Goal: Transaction & Acquisition: Purchase product/service

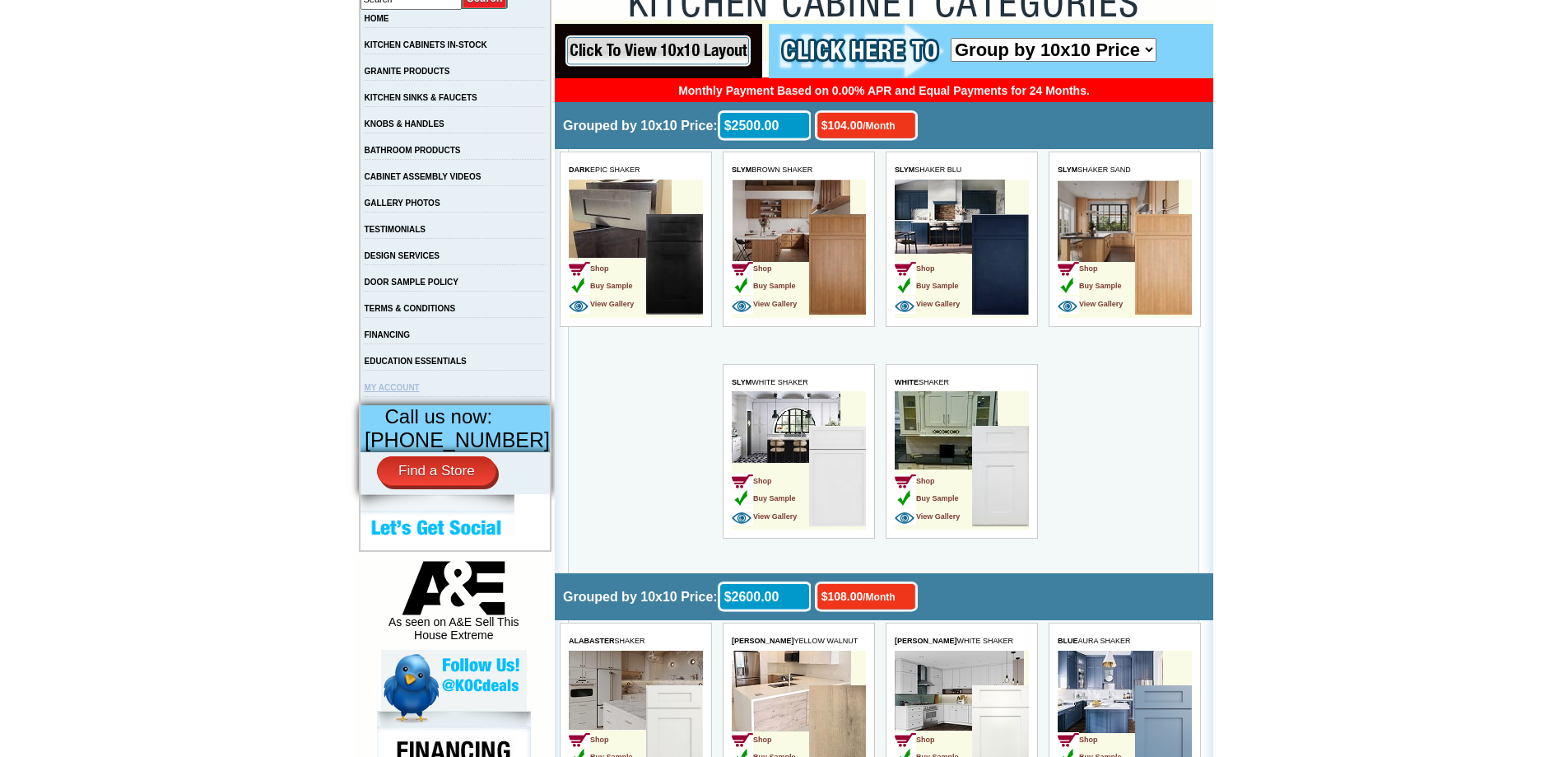
click at [402, 392] on link "MY ACCOUNT" at bounding box center [392, 388] width 55 height 9
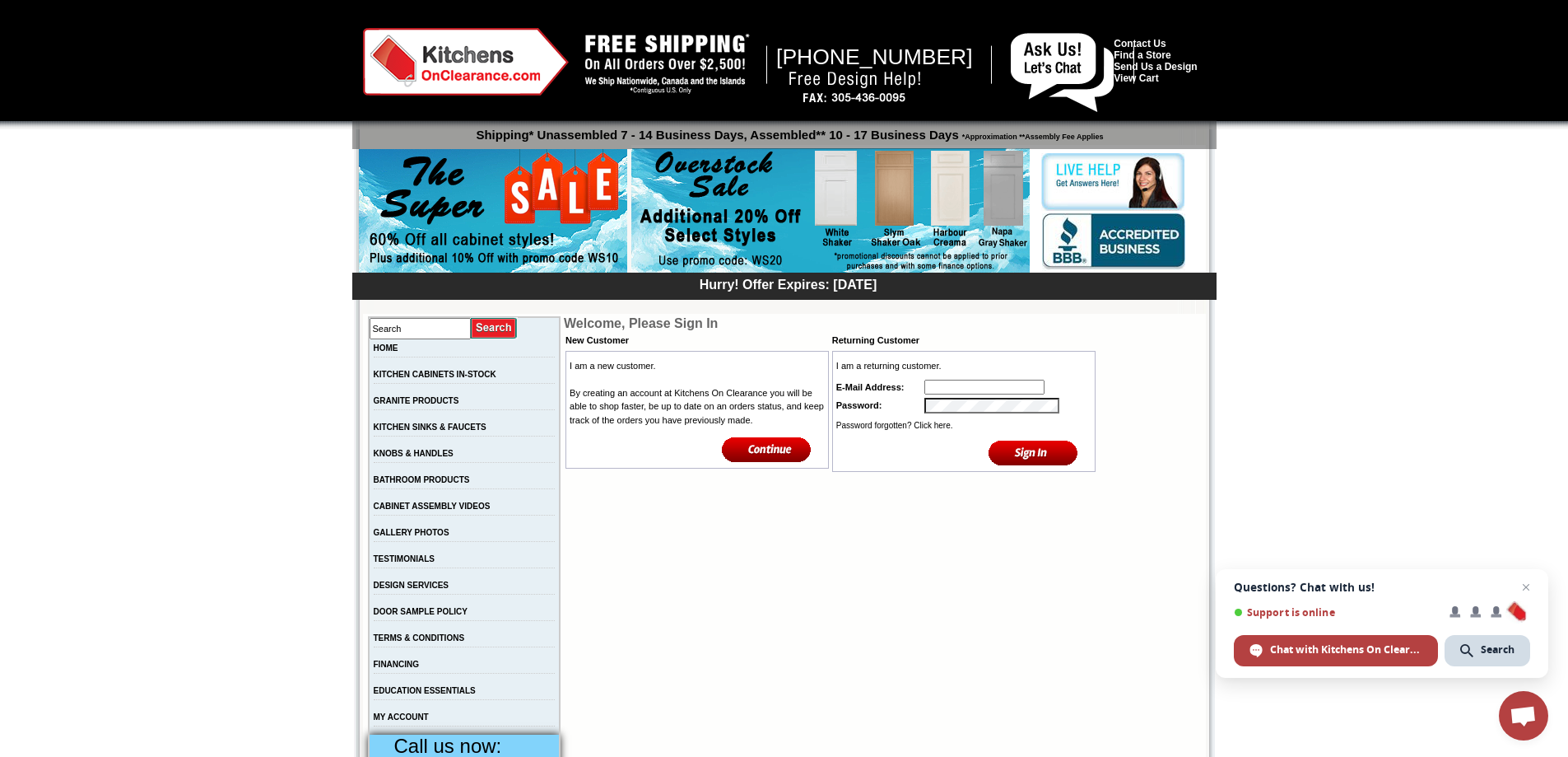
click at [956, 395] on input "text" at bounding box center [984, 387] width 120 height 15
type input "faithg084@gmail.com"
click at [1020, 456] on input "image" at bounding box center [1033, 452] width 90 height 27
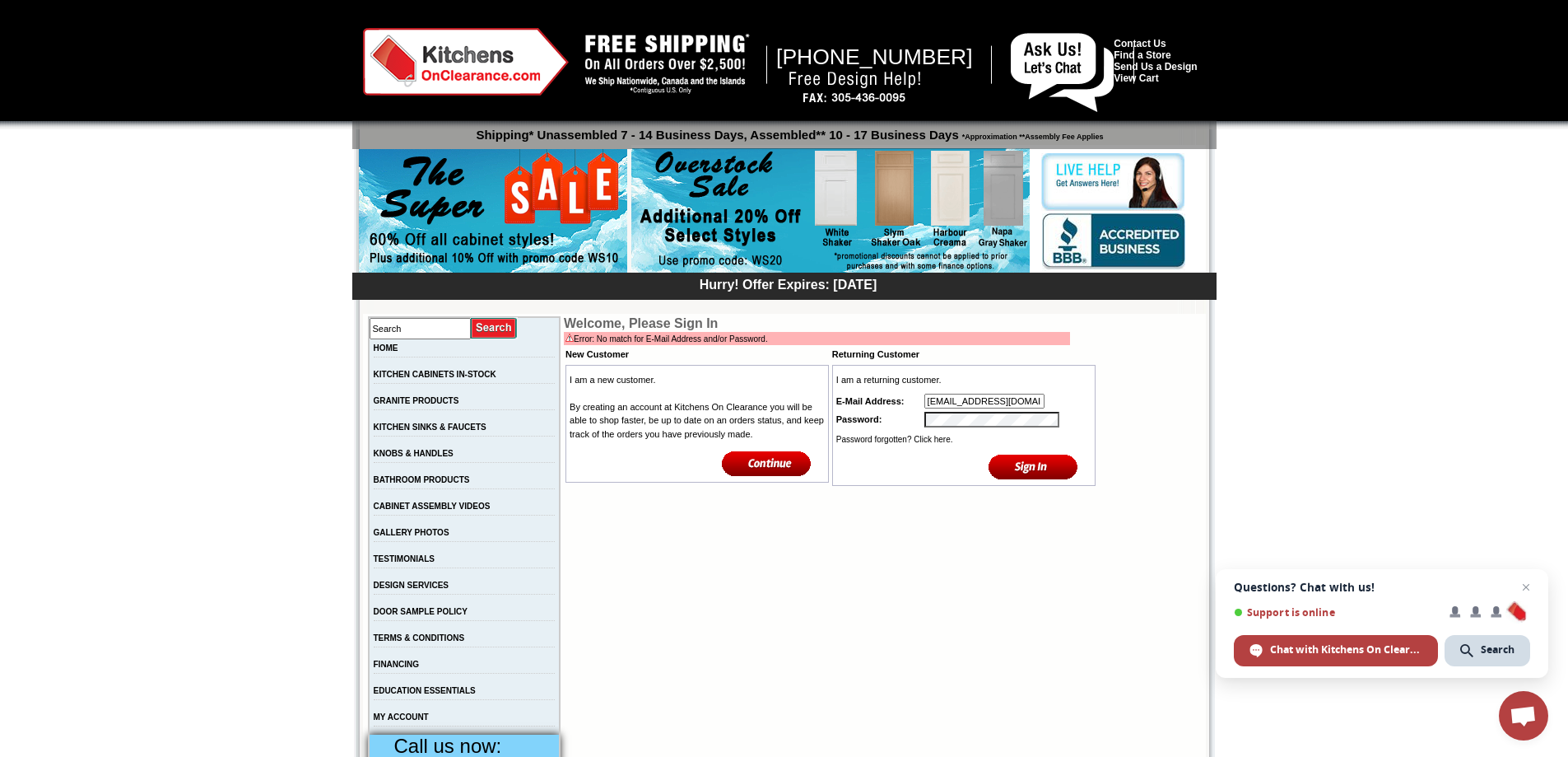
click at [989, 453] on input "image" at bounding box center [1033, 466] width 90 height 27
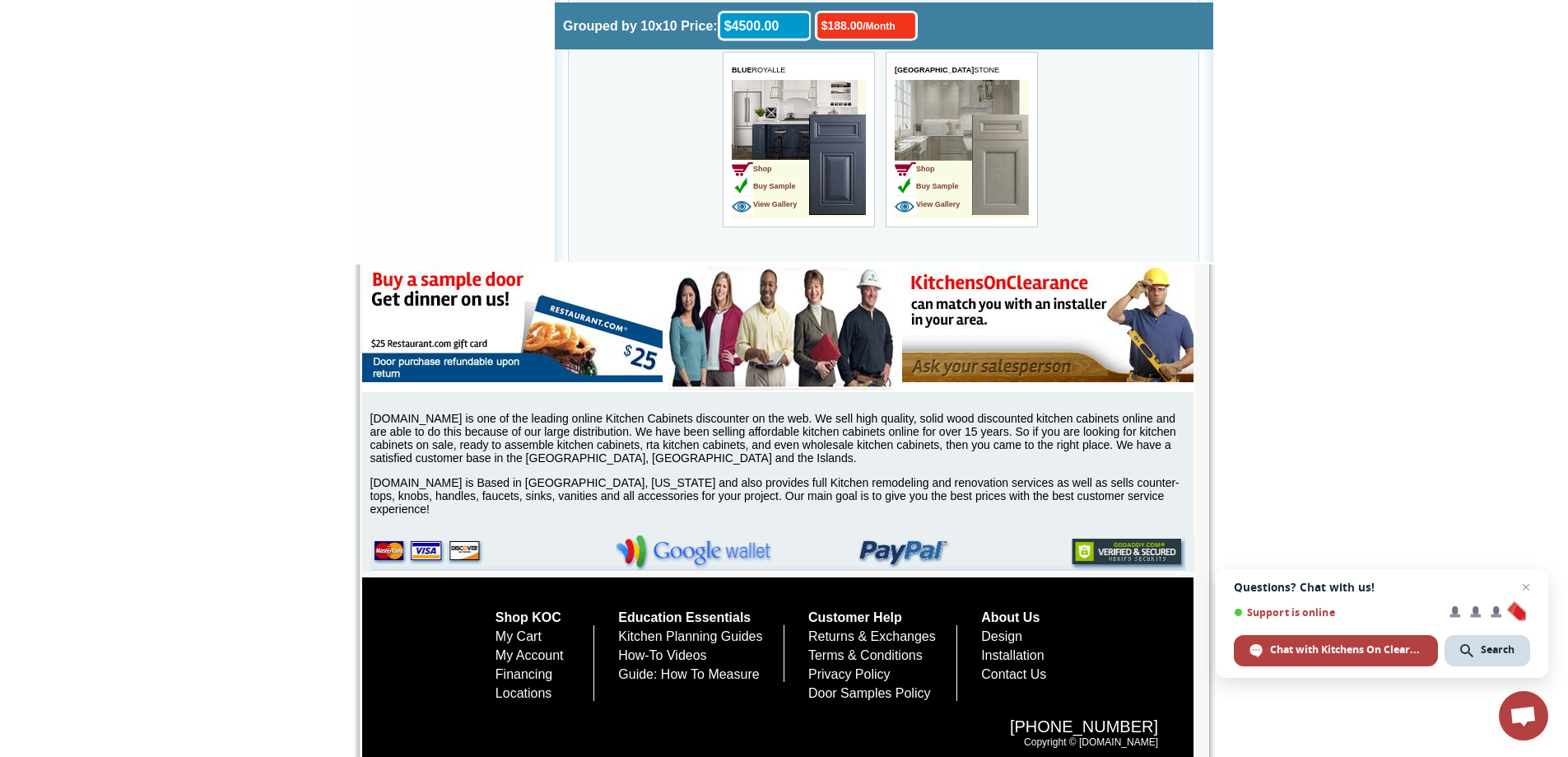
scroll to position [5577, 0]
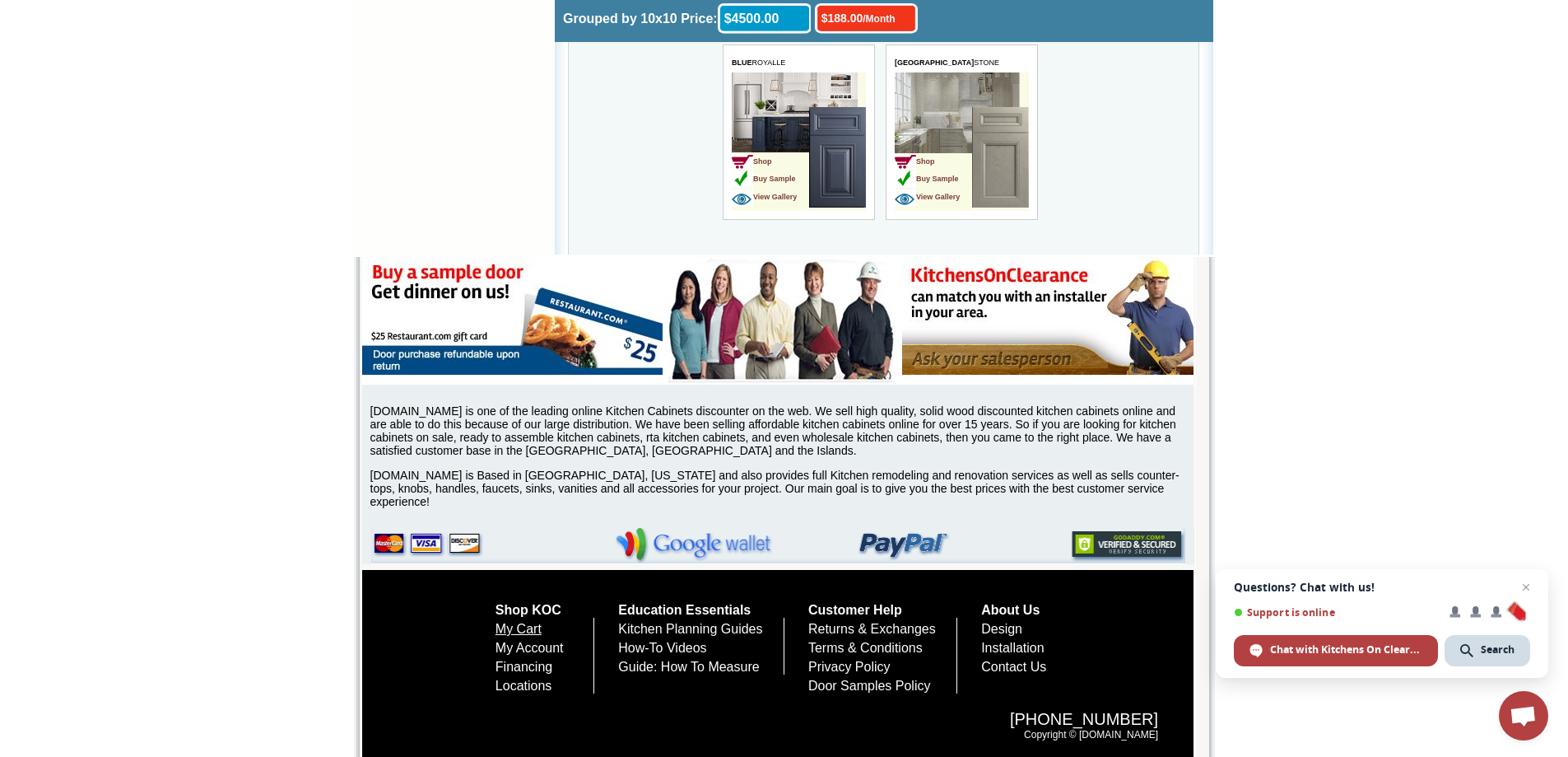
click at [513, 628] on link "My Cart" at bounding box center [518, 629] width 46 height 14
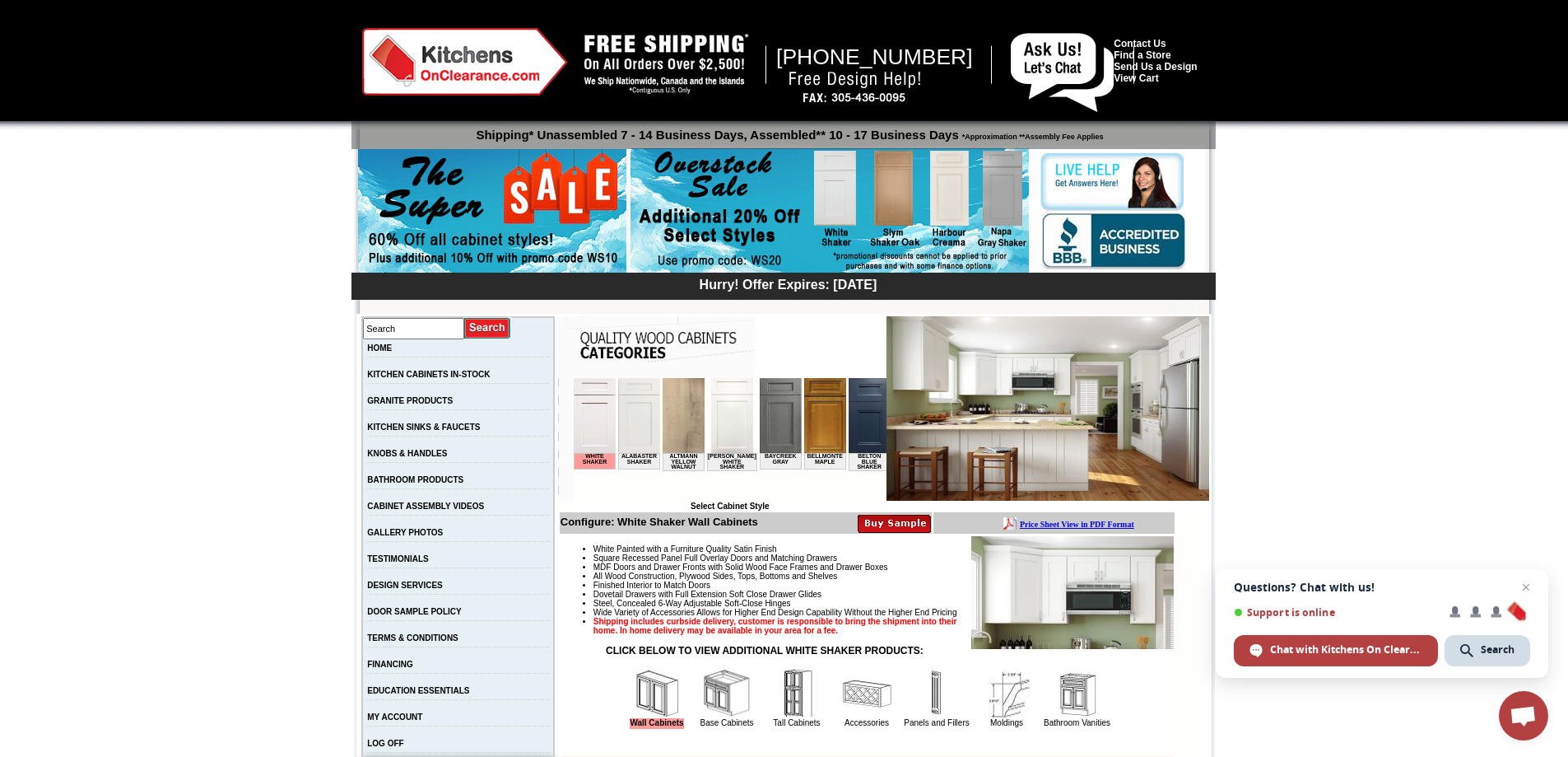
click at [922, 718] on img at bounding box center [937, 693] width 49 height 49
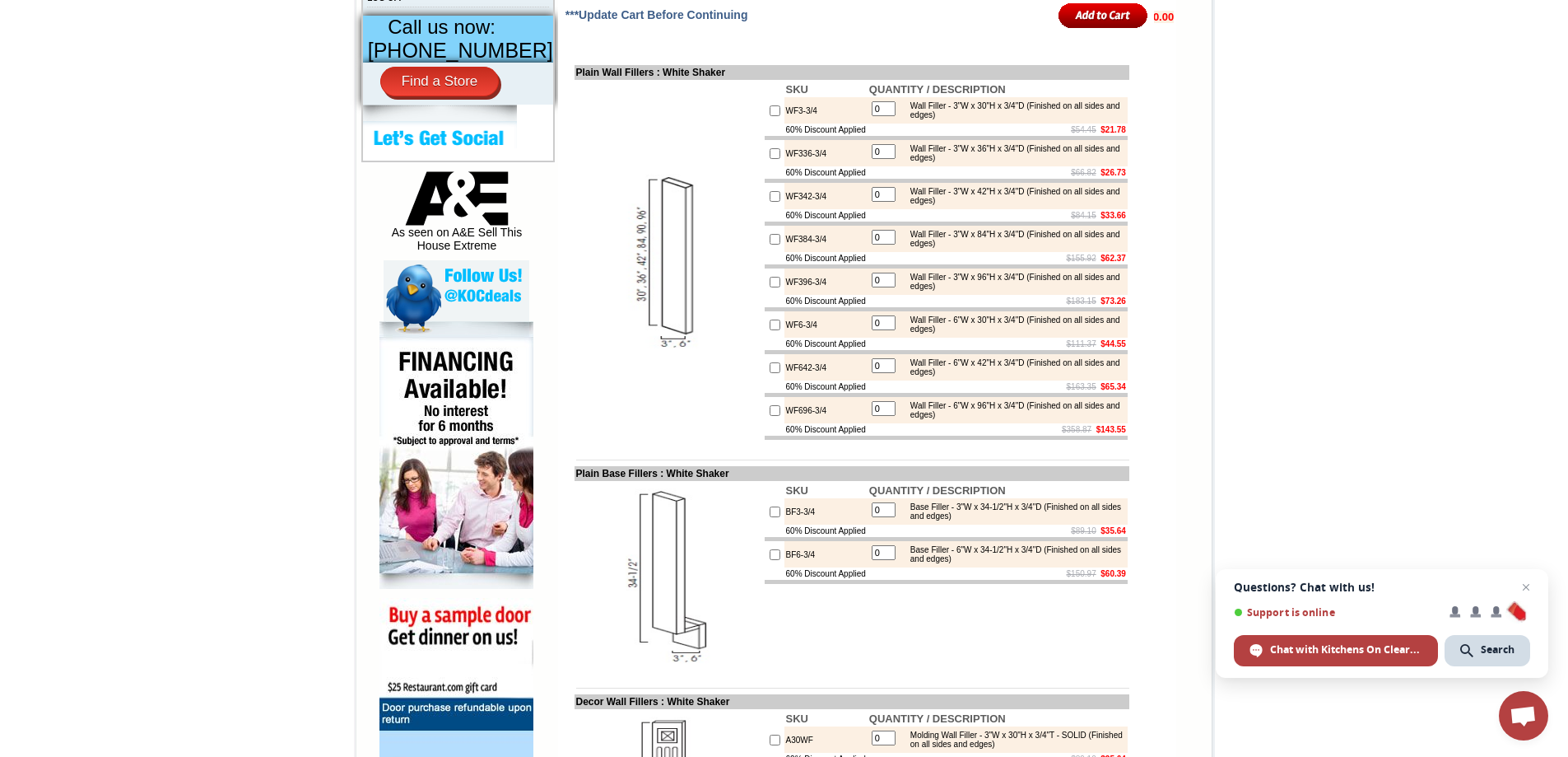
scroll to position [906, 0]
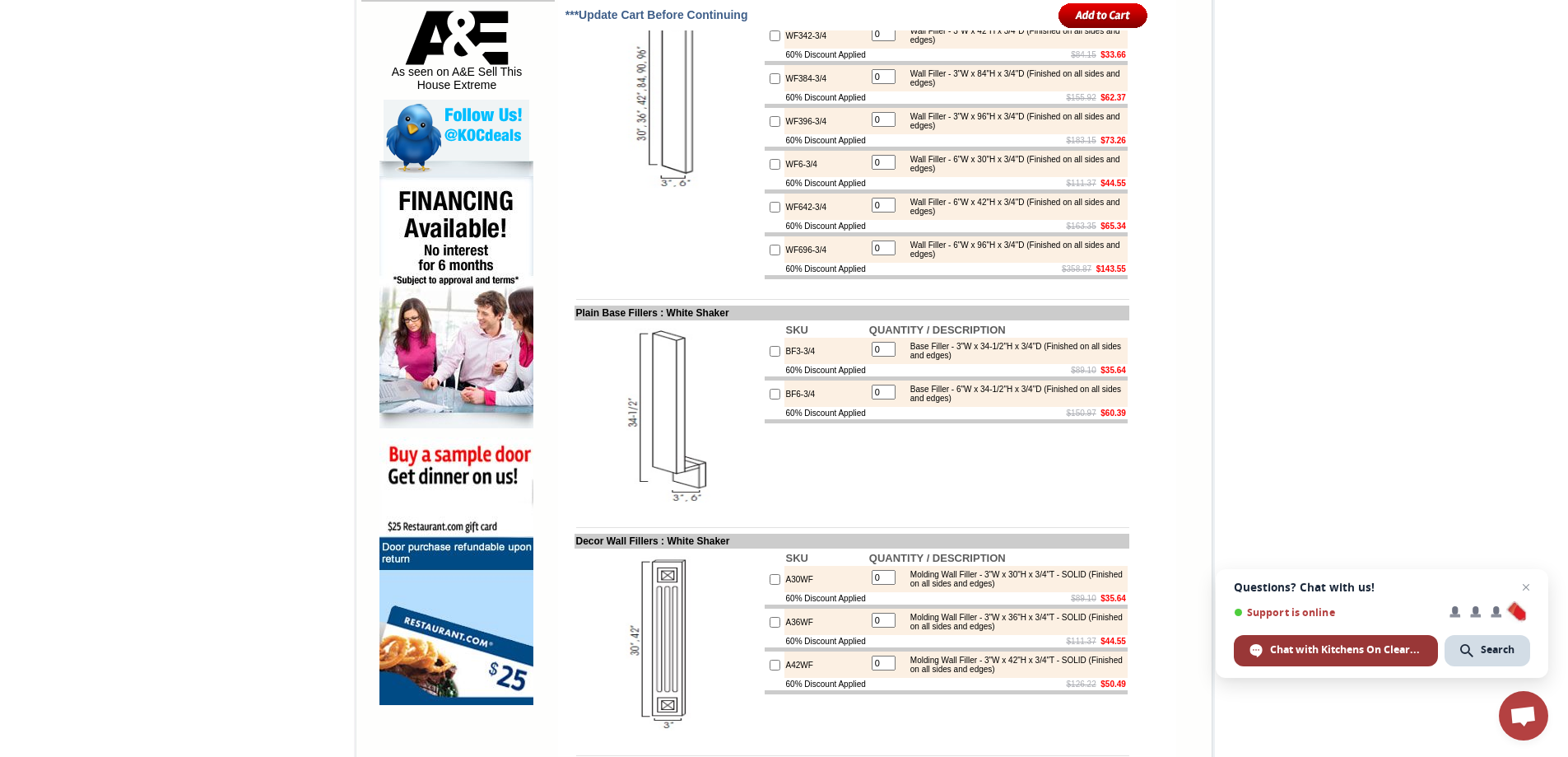
click at [1347, 644] on span "Chat with Kitchens On Clearance" at bounding box center [1345, 649] width 152 height 15
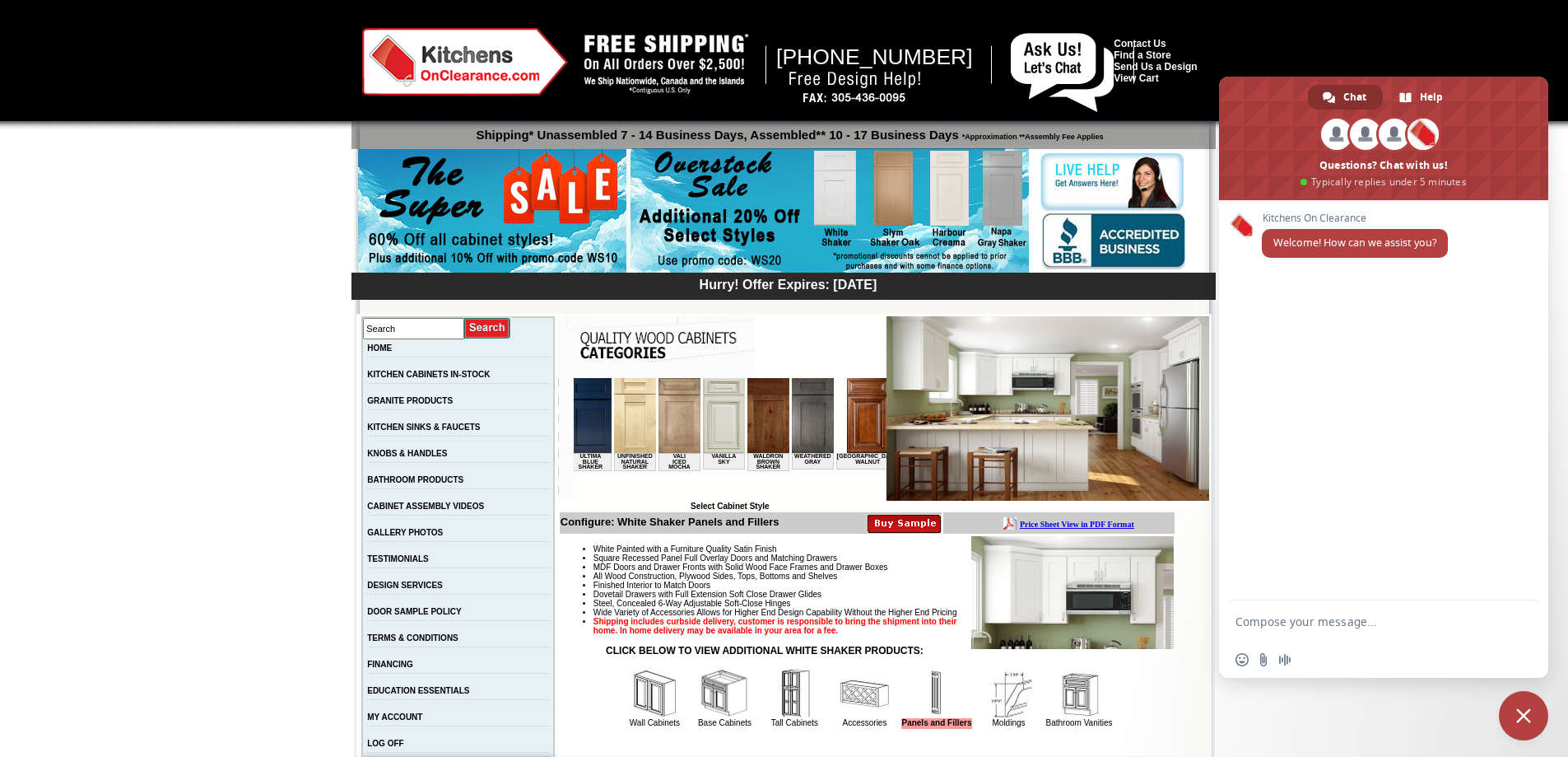
scroll to position [0, 2984]
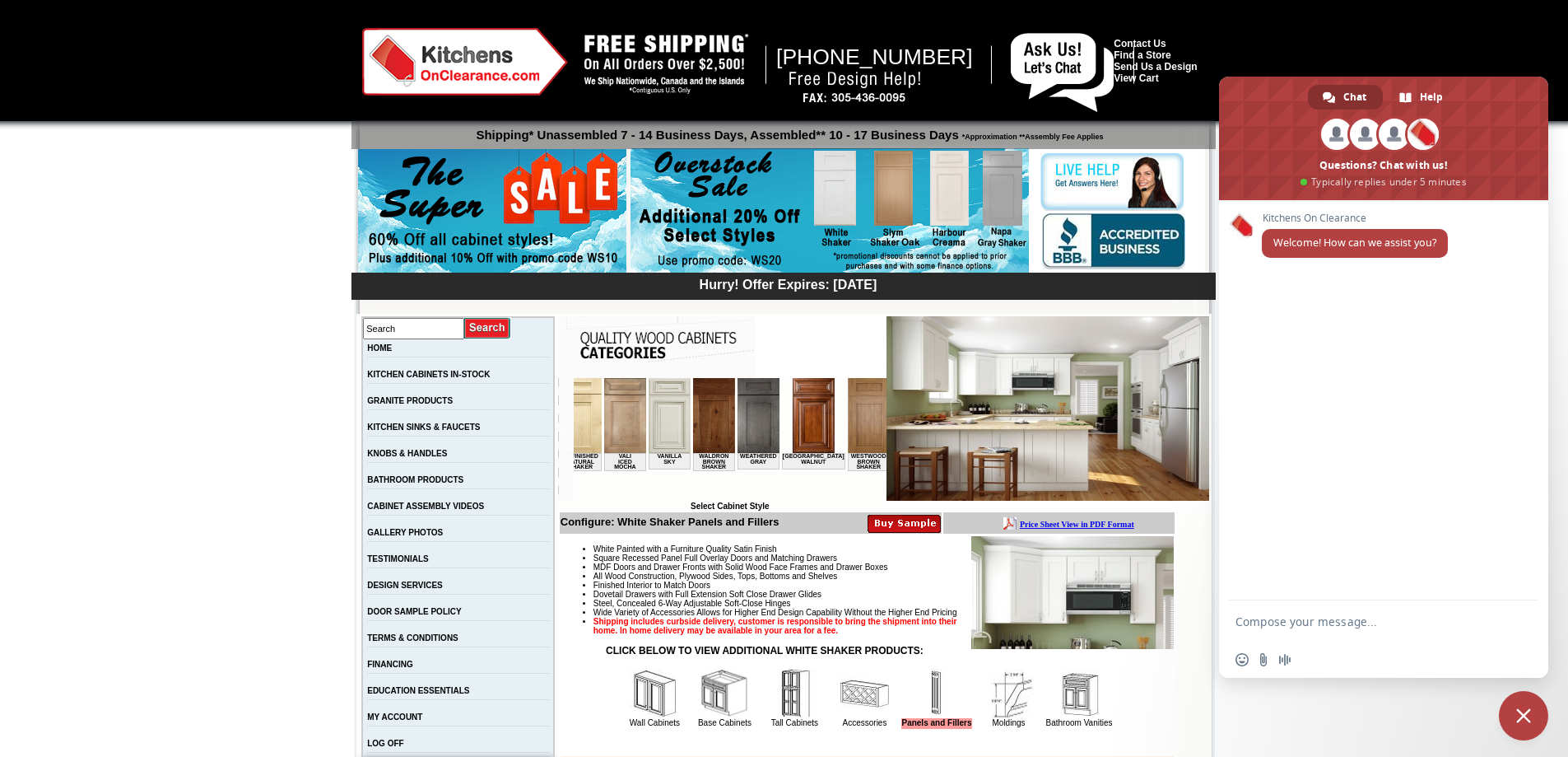
click at [737, 409] on img at bounding box center [758, 414] width 42 height 75
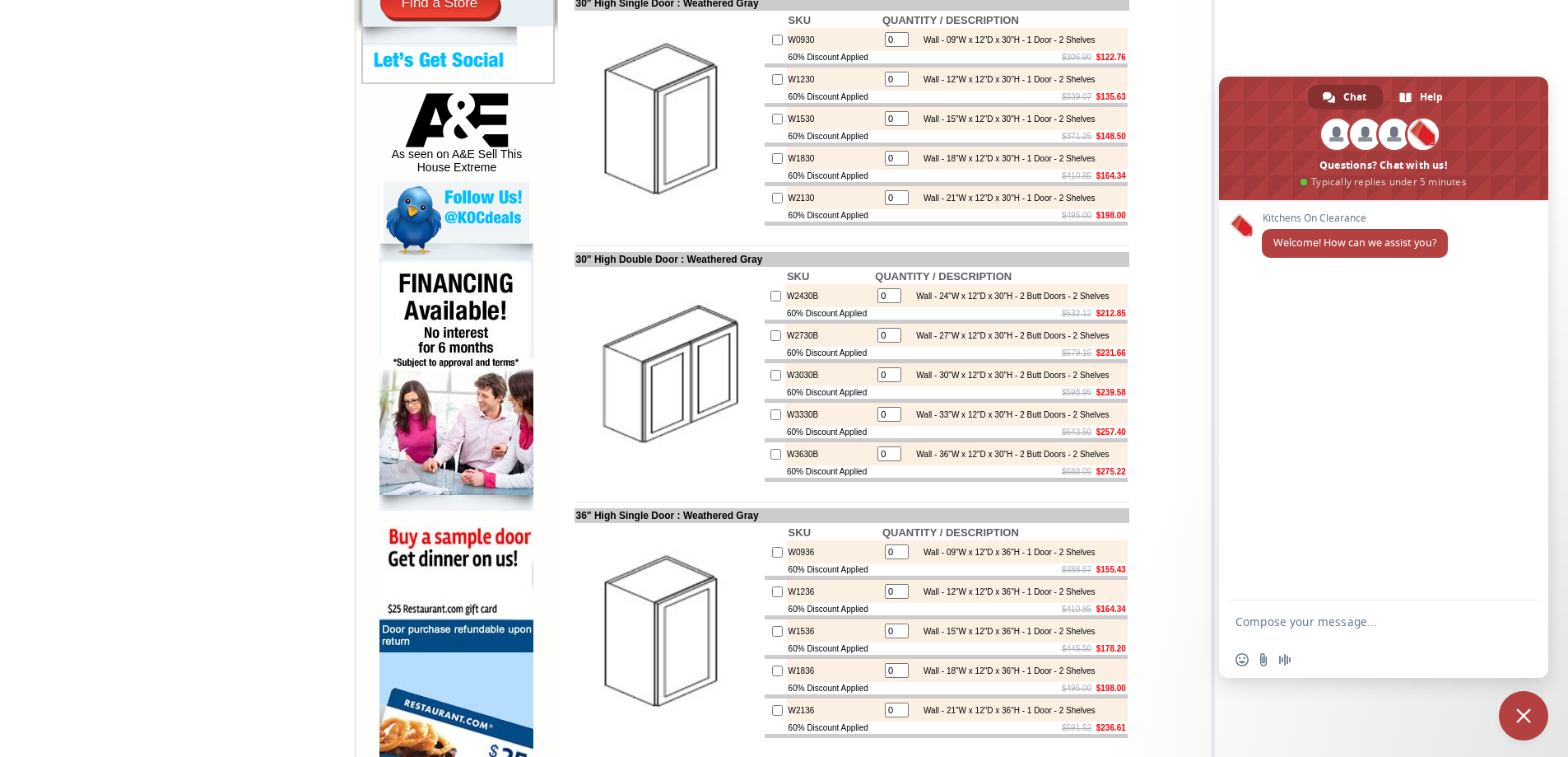
scroll to position [247, 0]
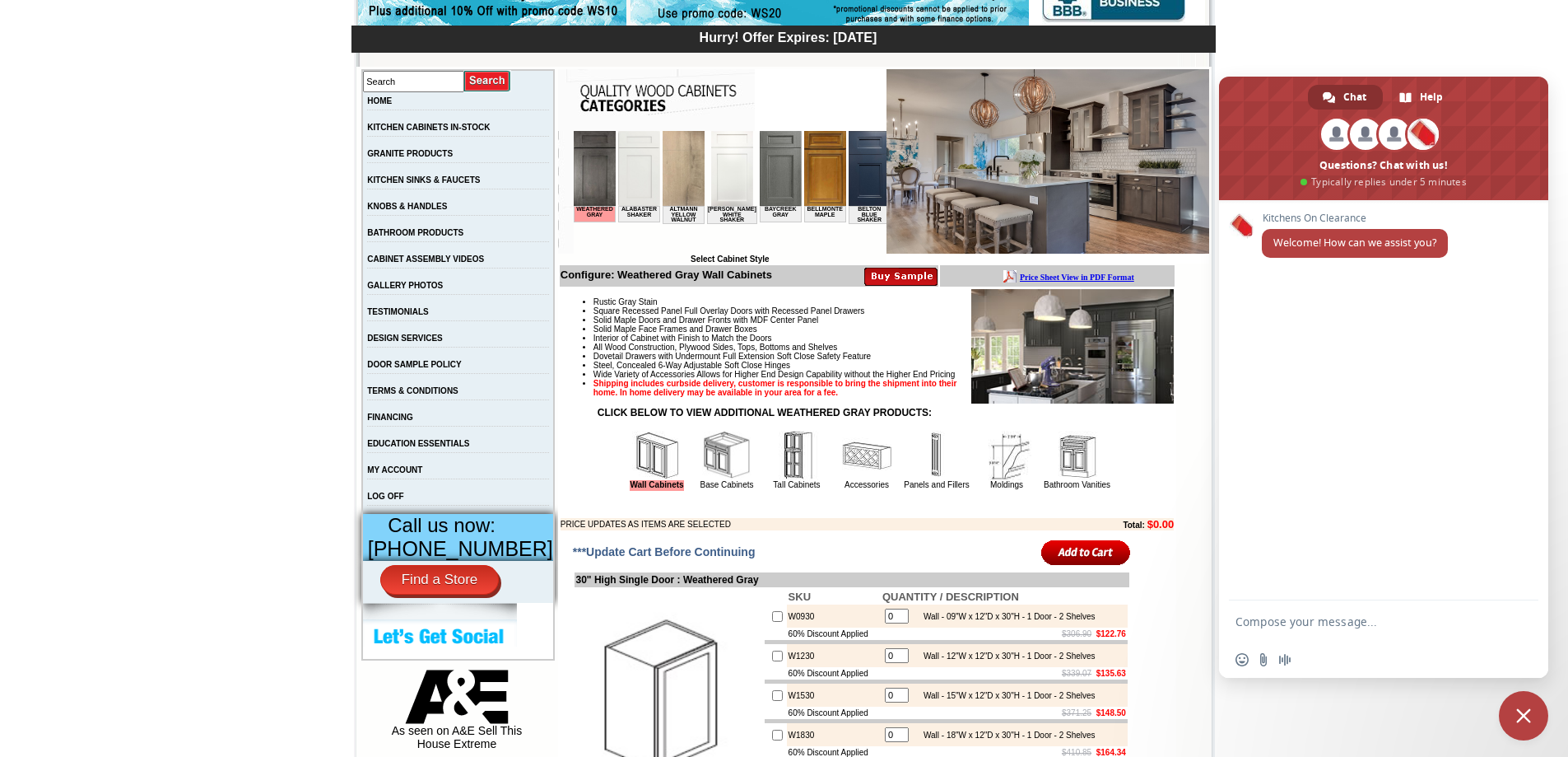
click at [921, 480] on img at bounding box center [937, 455] width 49 height 49
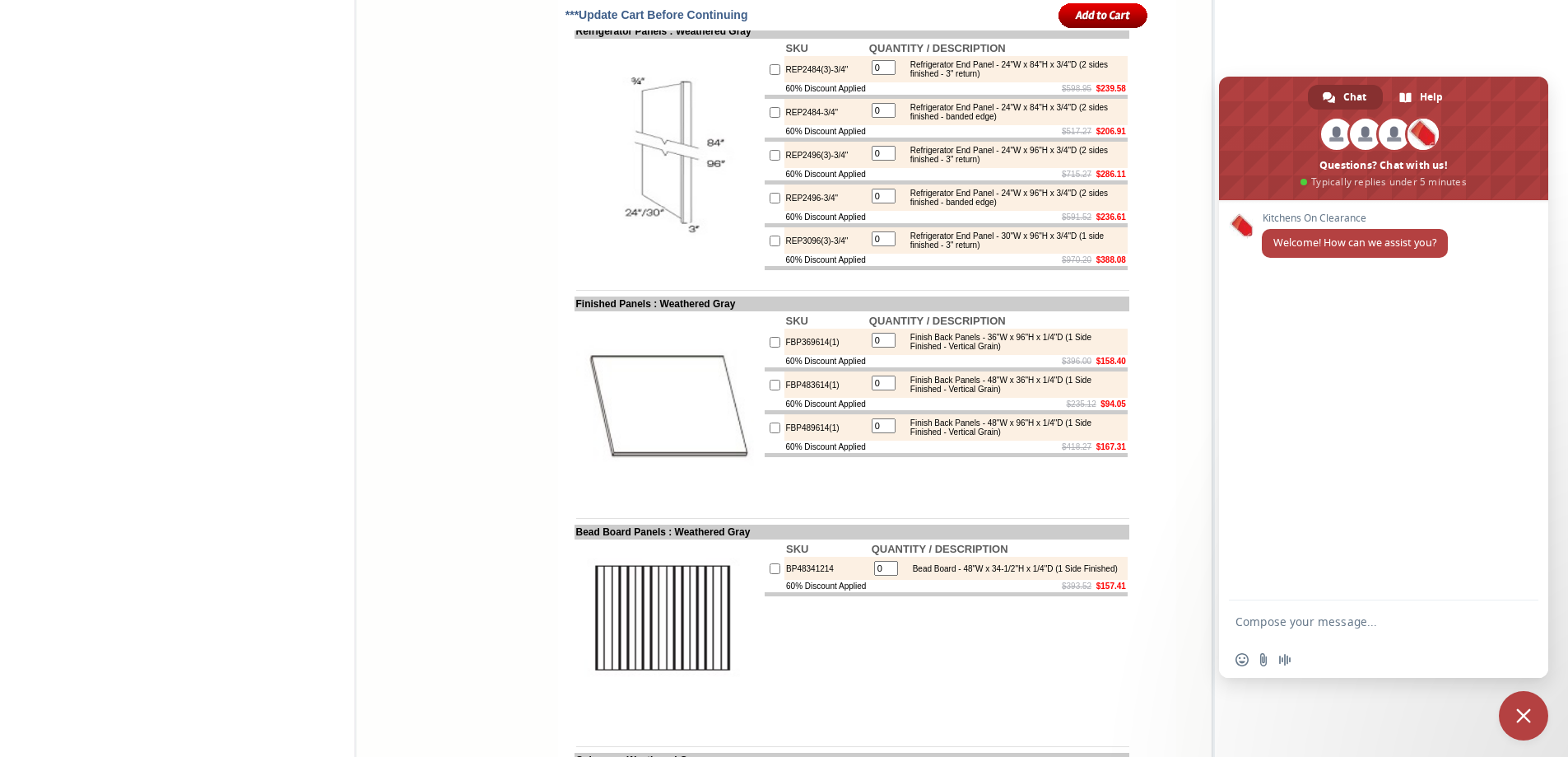
scroll to position [2223, 0]
